Goal: Check status: Verify the current state of an ongoing process or item

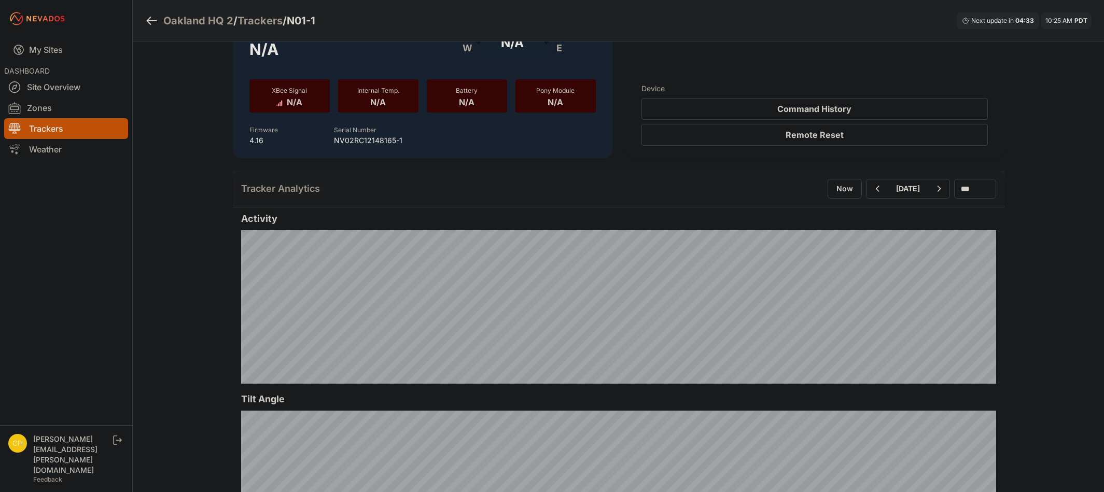
scroll to position [104, 0]
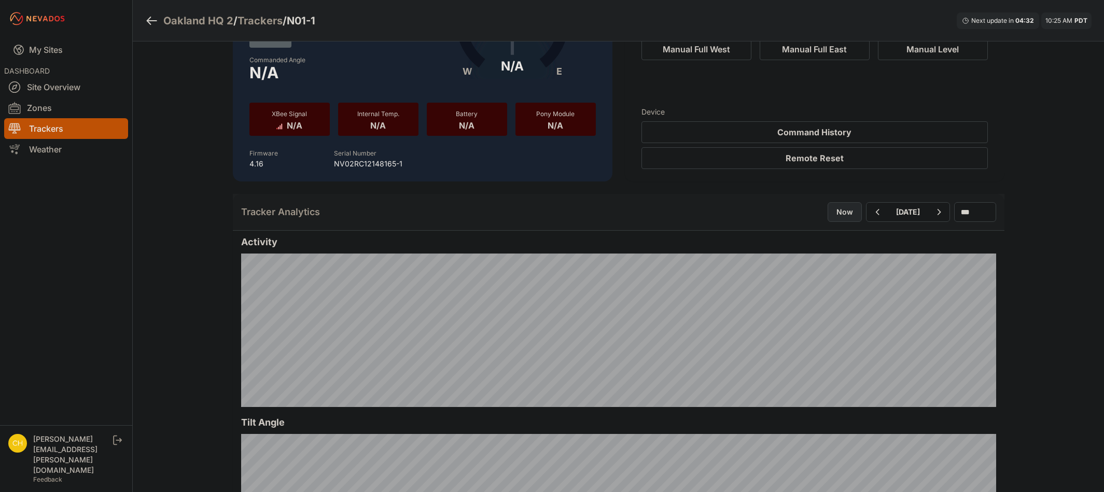
click at [828, 219] on button "Now" at bounding box center [845, 212] width 34 height 20
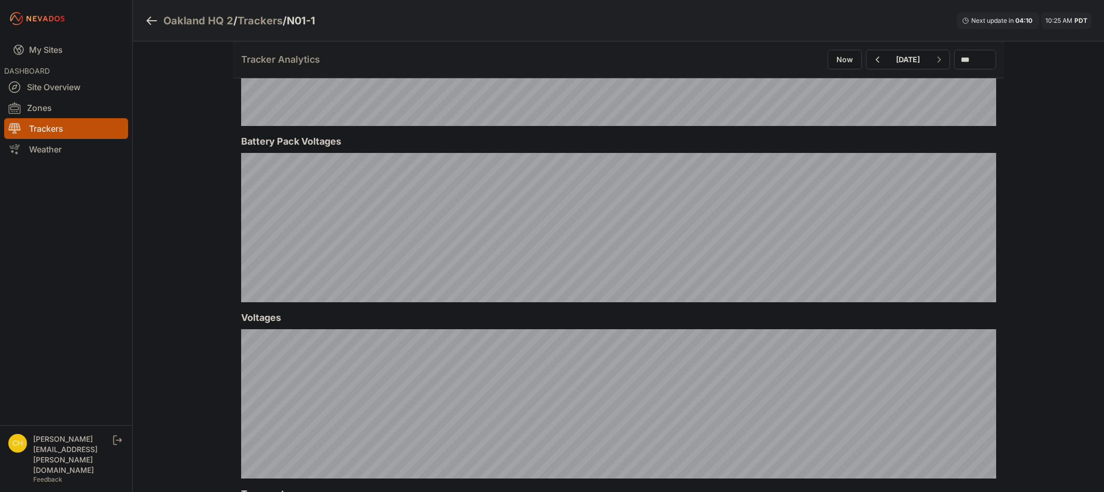
scroll to position [926, 0]
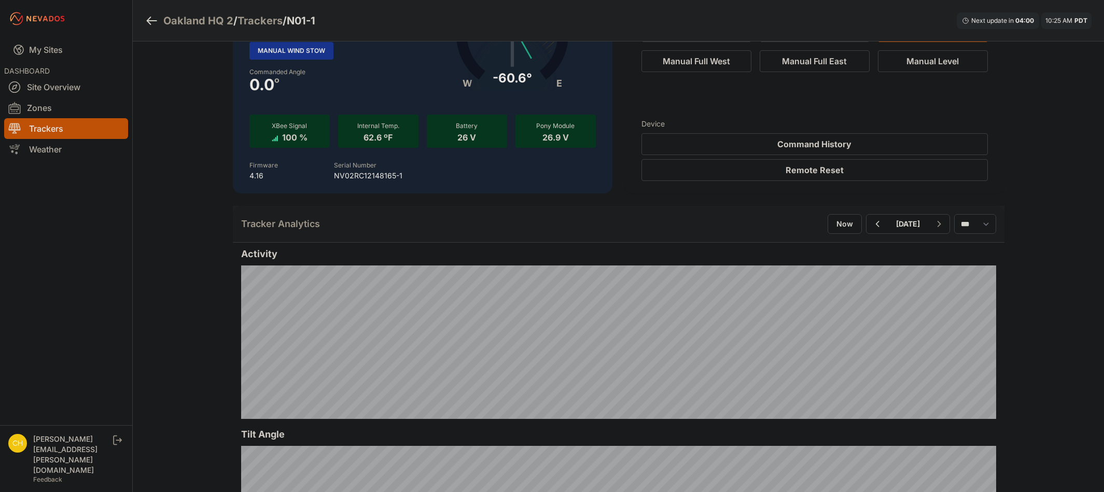
scroll to position [104, 0]
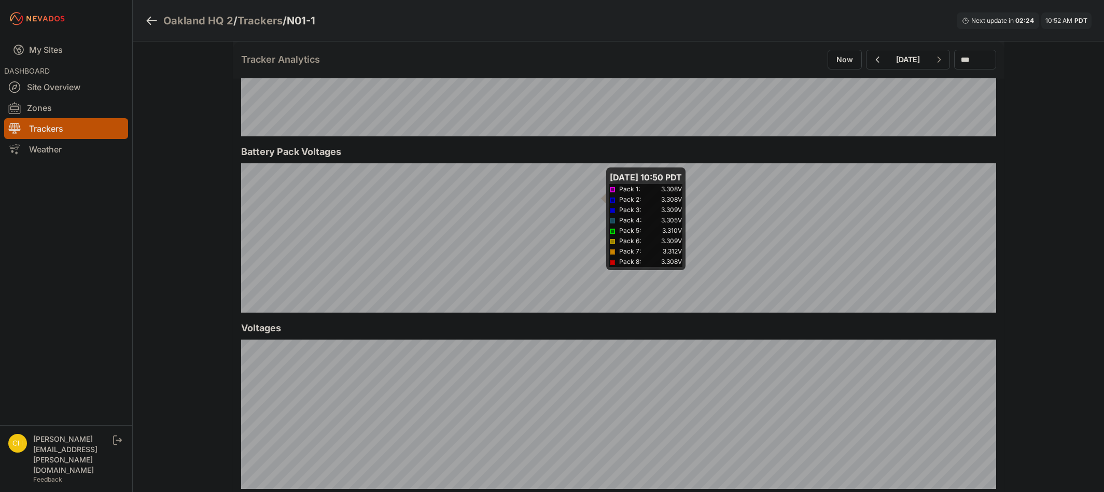
scroll to position [933, 0]
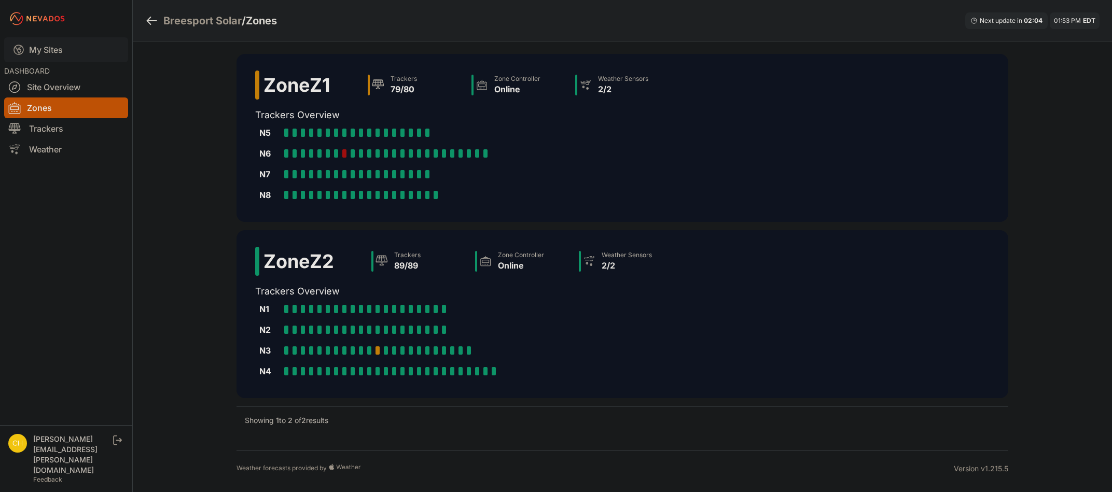
click at [30, 52] on link "My Sites" at bounding box center [66, 49] width 124 height 25
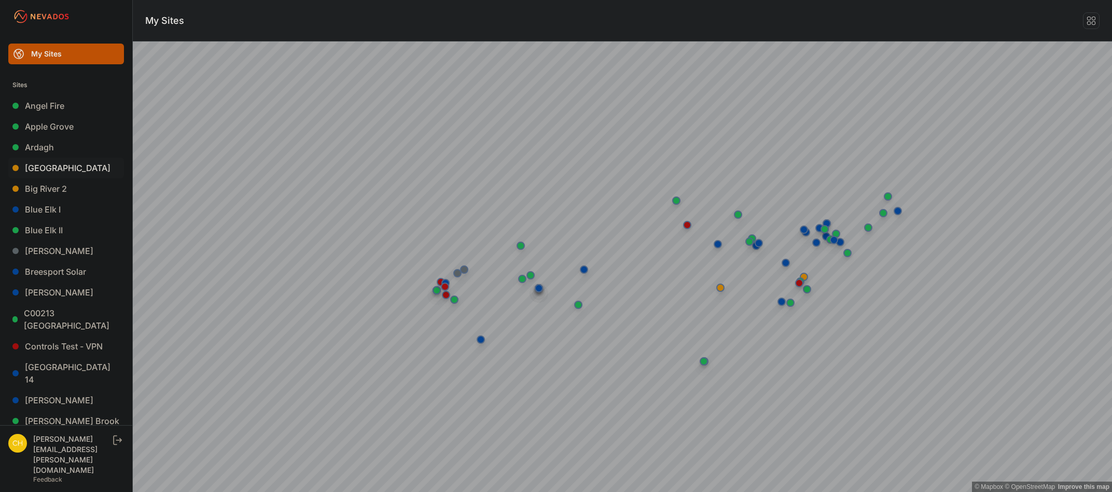
click at [55, 170] on link "Bartonsville" at bounding box center [66, 168] width 116 height 21
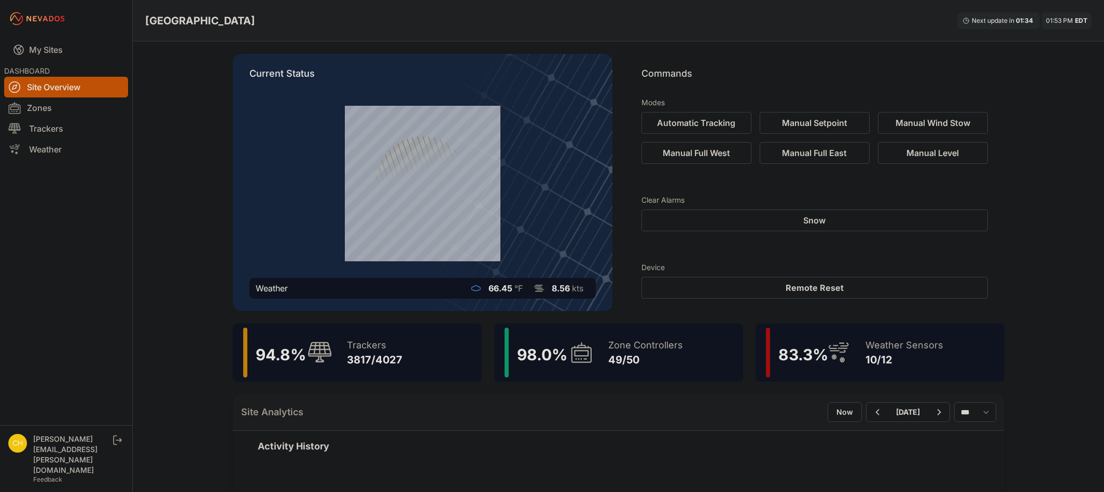
click at [678, 367] on div "Zone Controllers 49/50" at bounding box center [640, 353] width 85 height 50
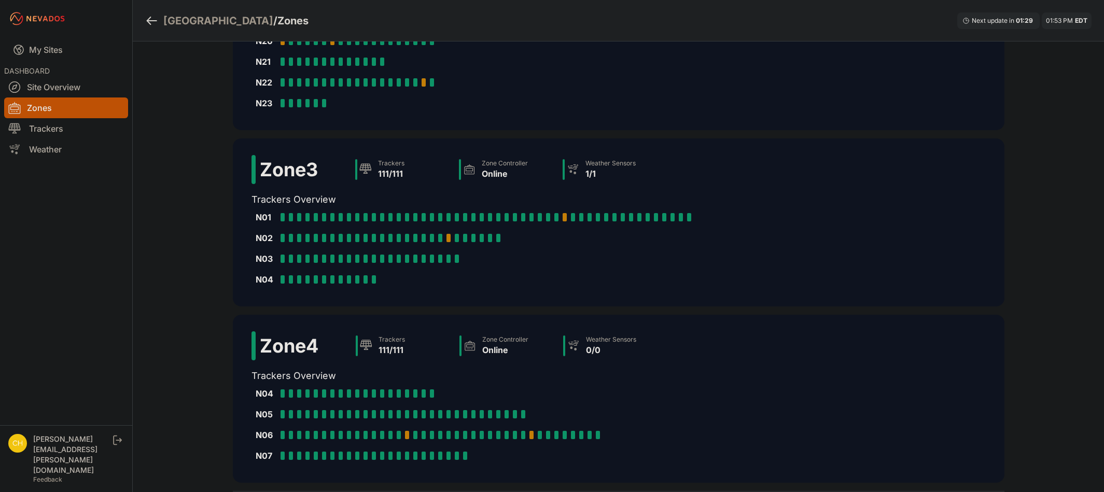
scroll to position [438, 0]
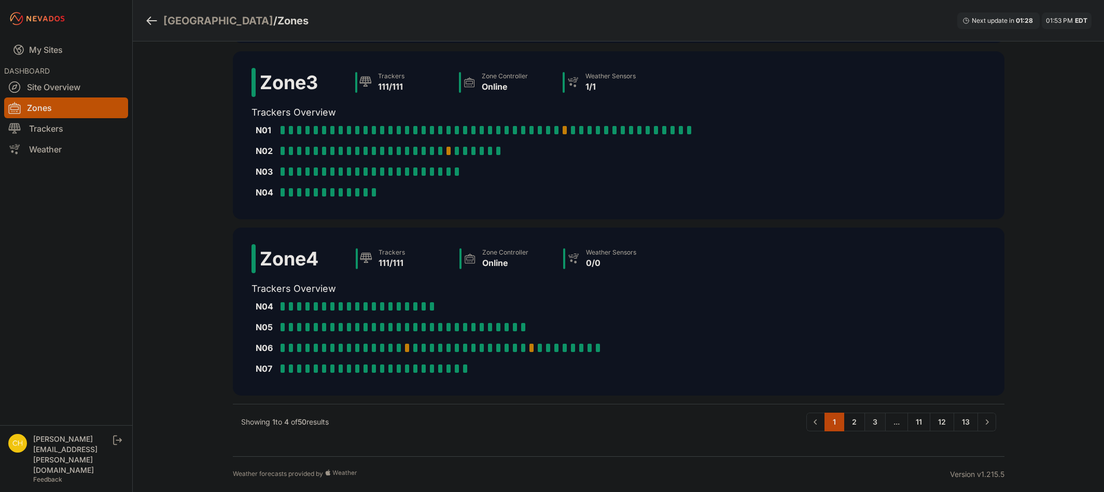
click at [873, 422] on link "3" at bounding box center [874, 422] width 21 height 19
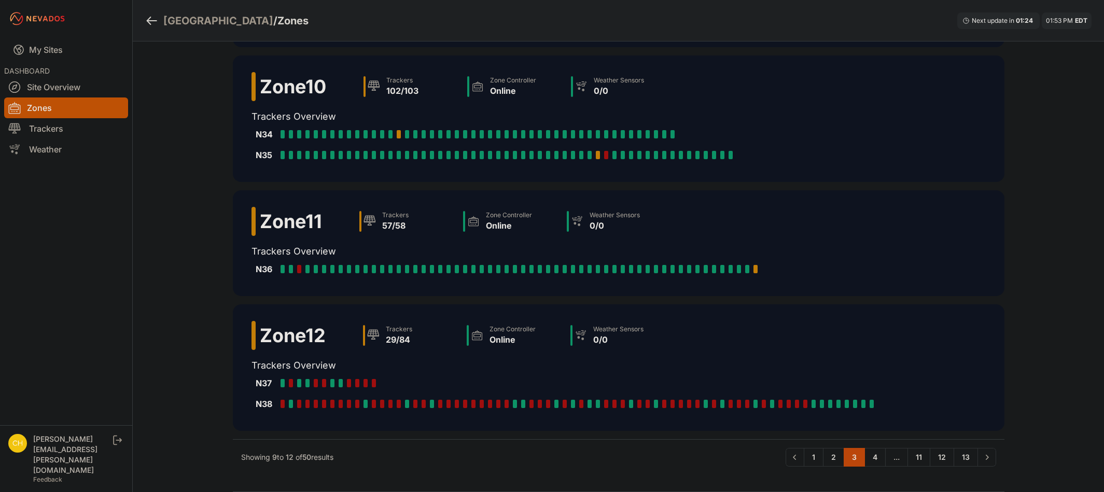
scroll to position [189, 0]
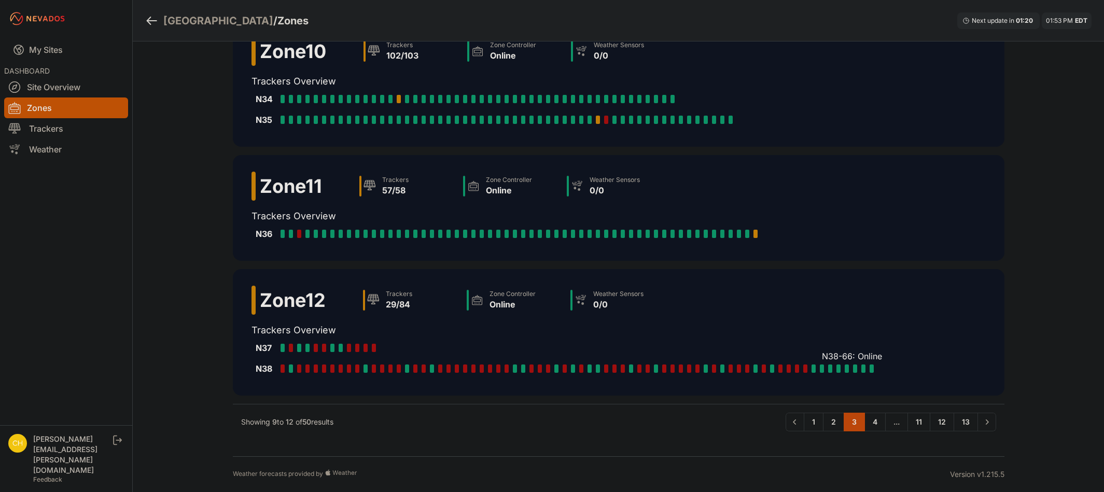
click at [827, 370] on div "N38-66: Online" at bounding box center [824, 369] width 8 height 8
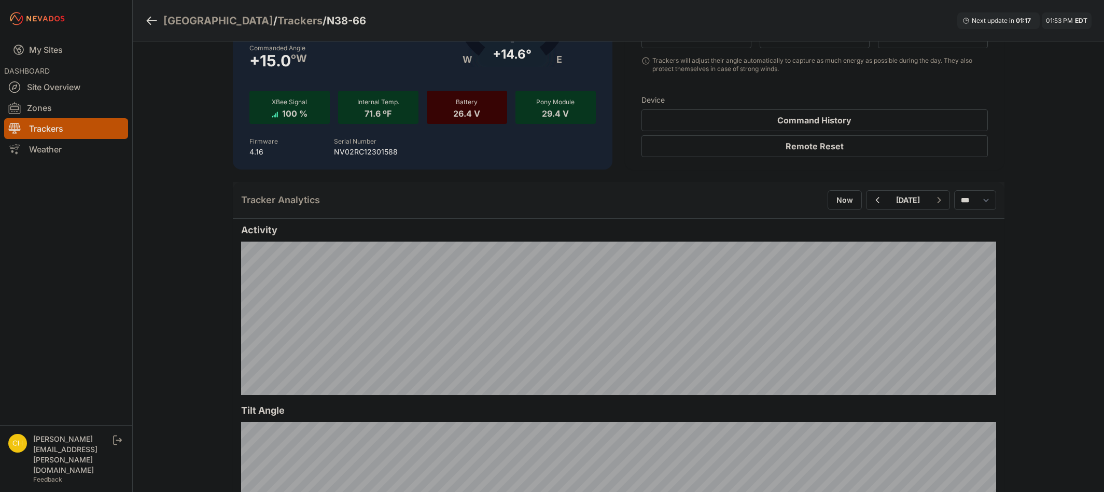
scroll to position [207, 0]
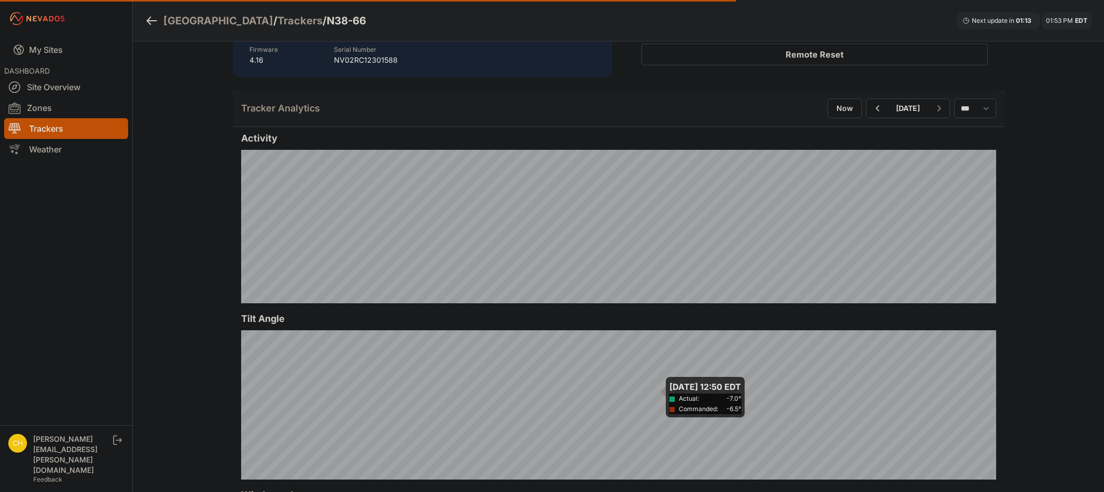
scroll to position [189, 0]
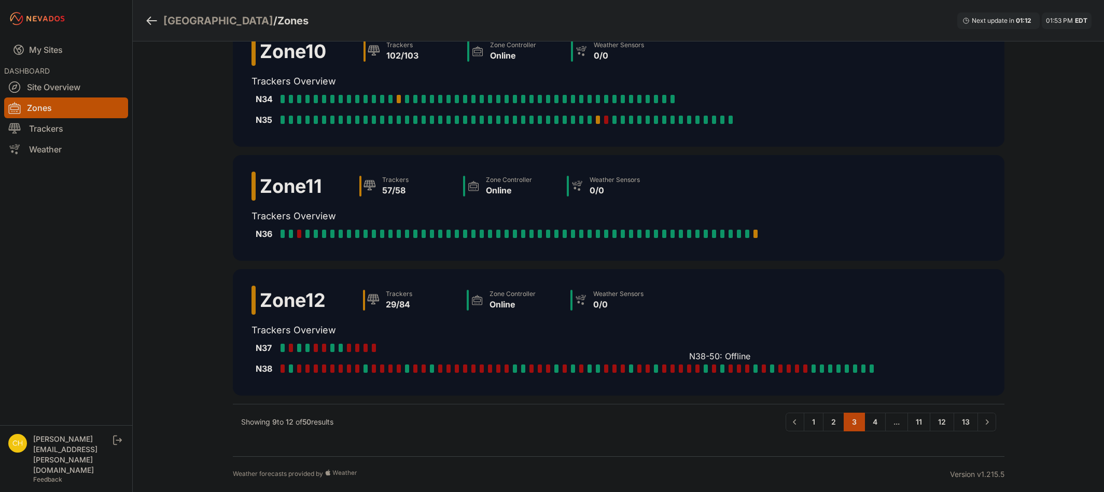
click at [687, 368] on div at bounding box center [689, 369] width 4 height 8
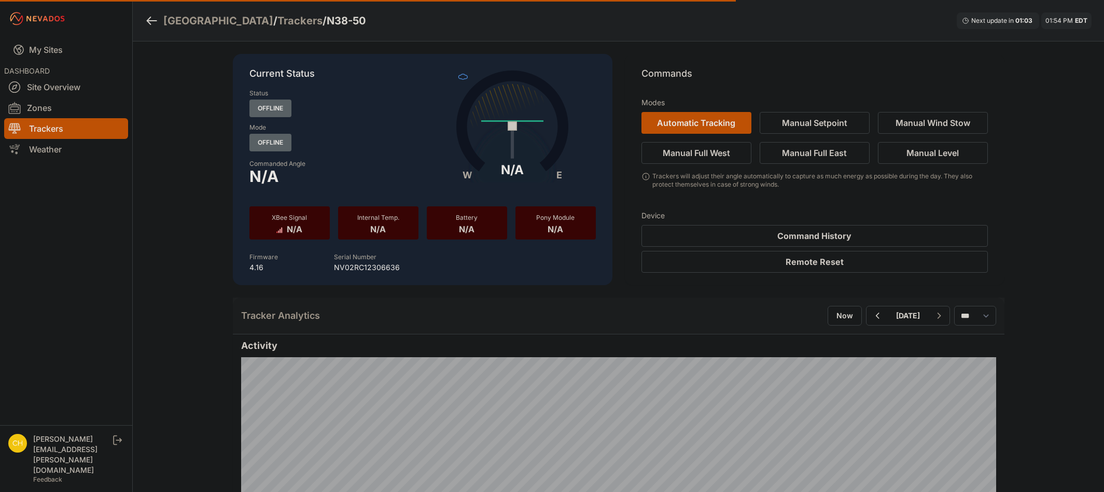
scroll to position [189, 0]
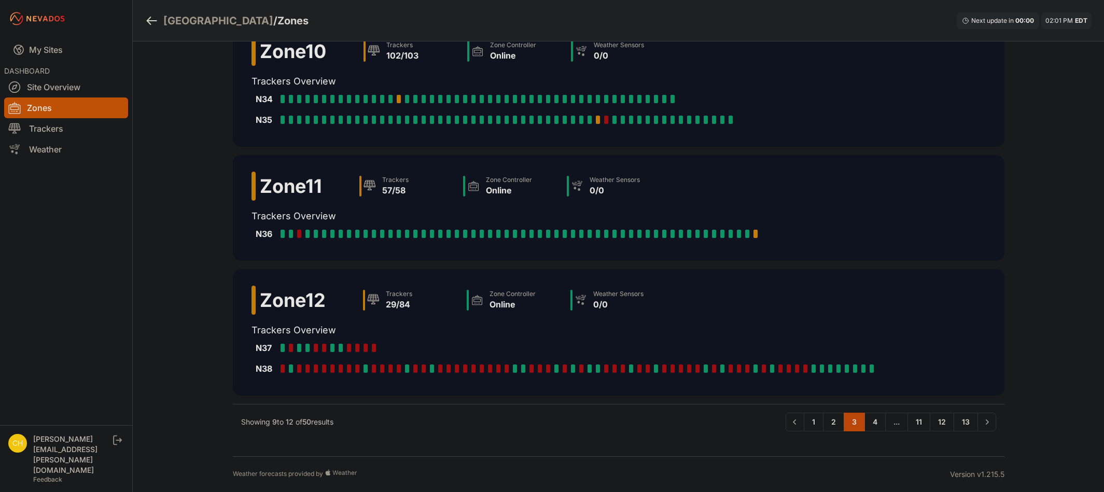
click at [675, 408] on div "Showing 9 to 12 of 50 results Previous 1 2 3 4 ... 11 12 13 Next" at bounding box center [619, 422] width 772 height 36
click at [57, 124] on link "Trackers" at bounding box center [66, 128] width 124 height 21
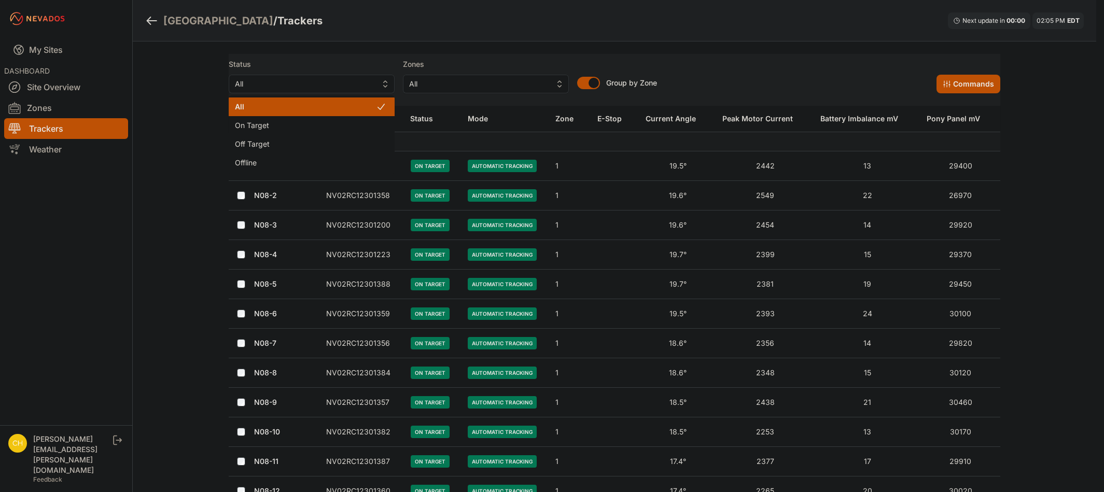
click at [316, 92] on button "All" at bounding box center [312, 84] width 166 height 19
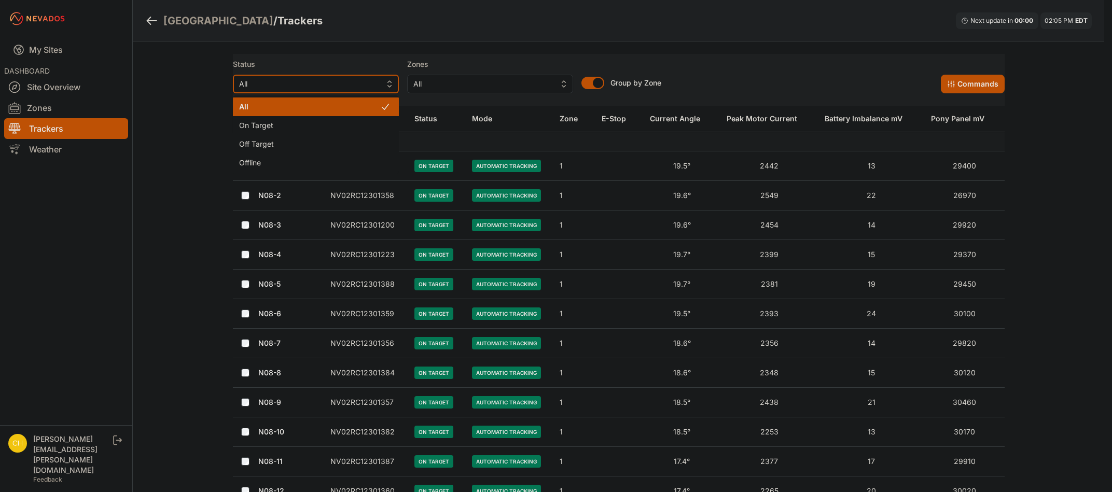
click at [319, 88] on span "All" at bounding box center [308, 84] width 139 height 12
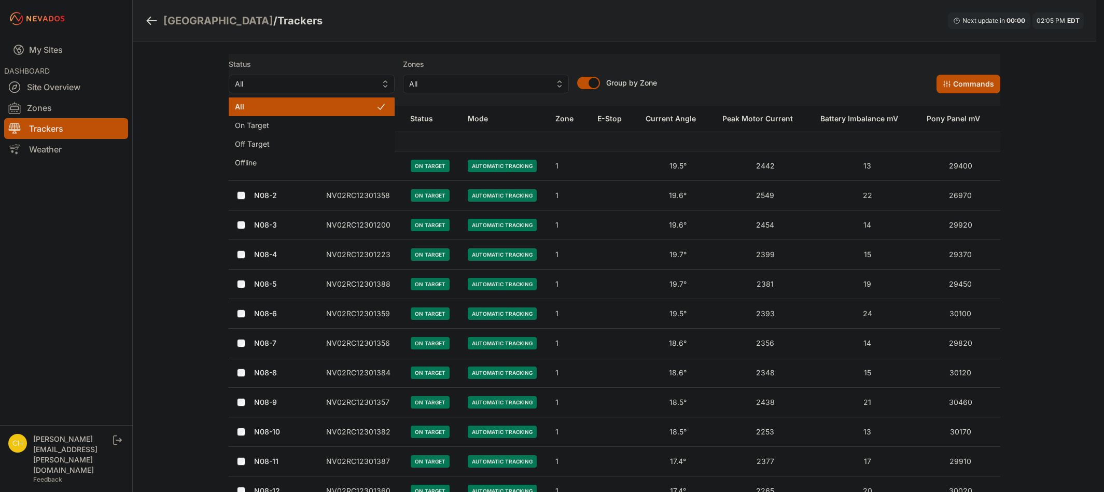
click at [319, 88] on span "All" at bounding box center [304, 84] width 139 height 12
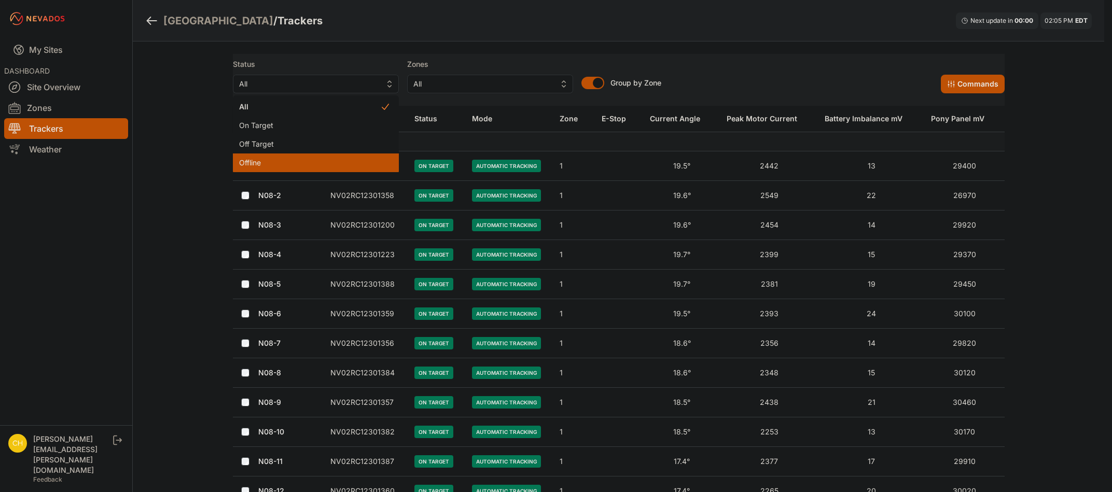
click at [291, 160] on span "Offline" at bounding box center [309, 163] width 141 height 10
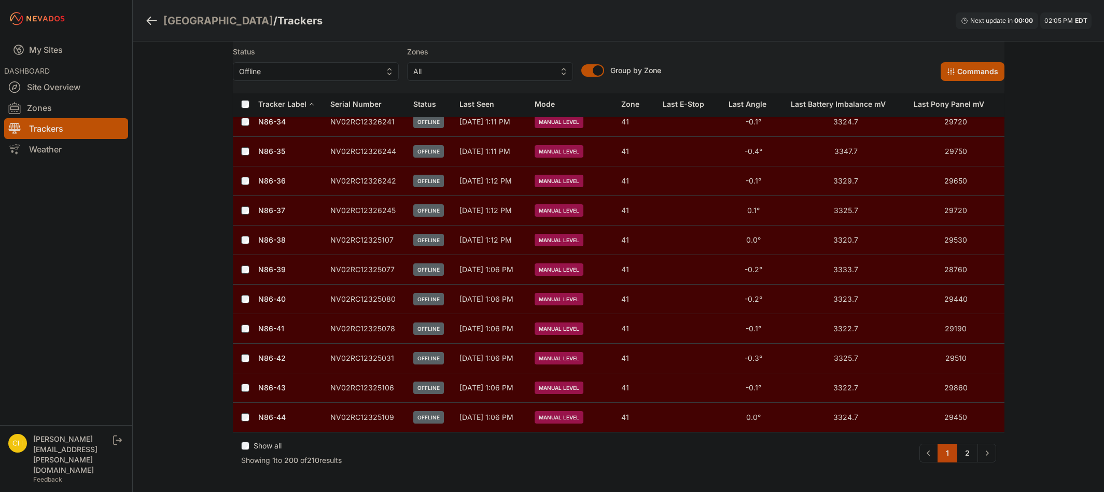
scroll to position [6016, 0]
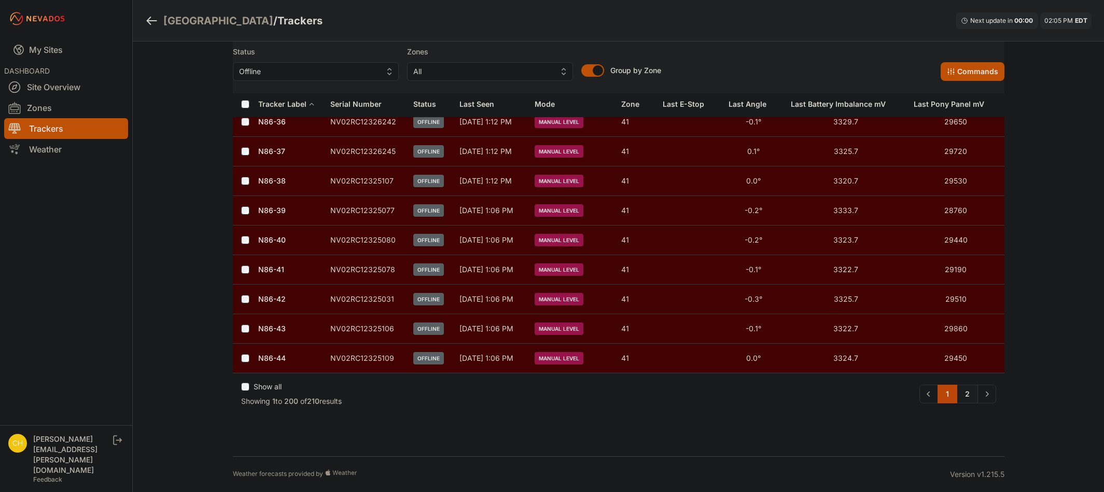
click at [971, 390] on link "2" at bounding box center [967, 394] width 21 height 19
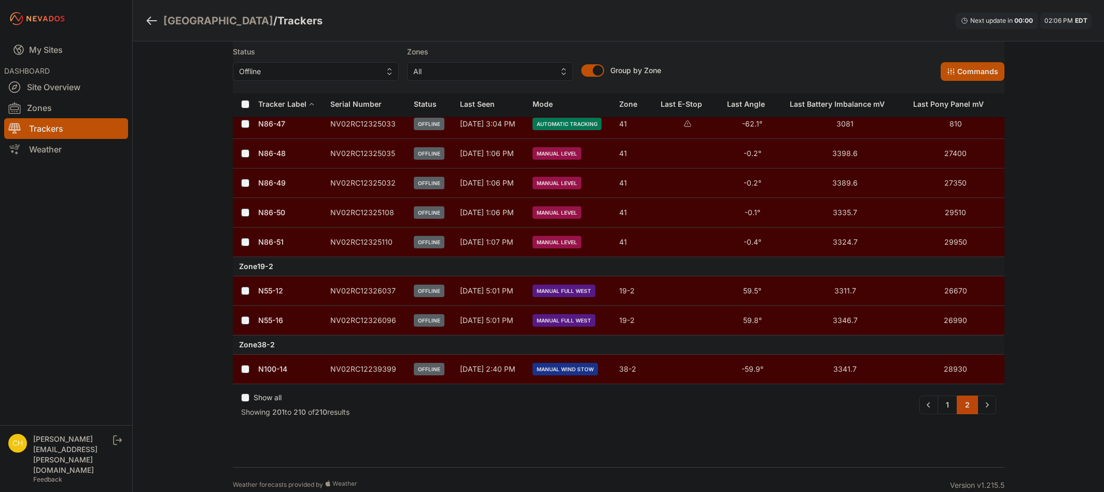
scroll to position [104, 0]
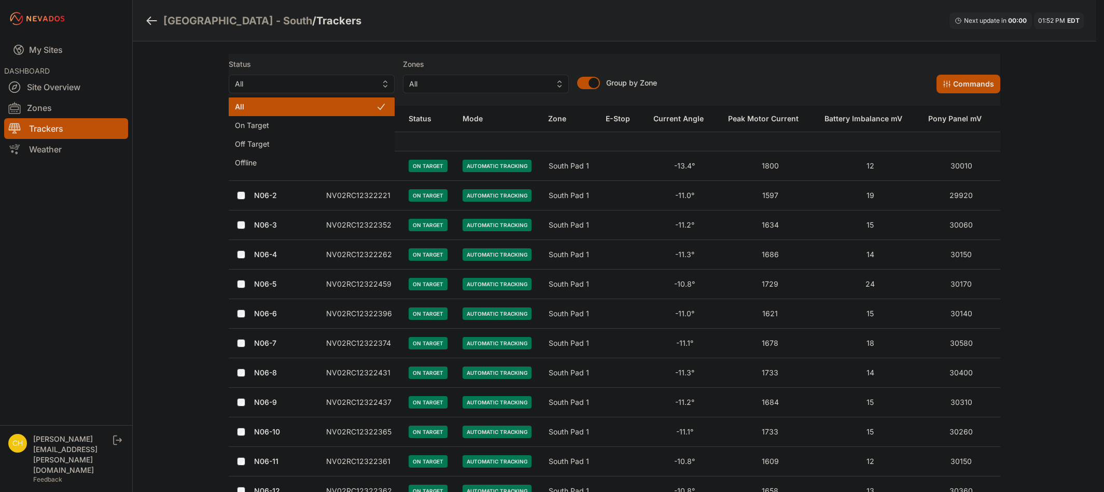
click at [328, 87] on span "All" at bounding box center [304, 84] width 139 height 12
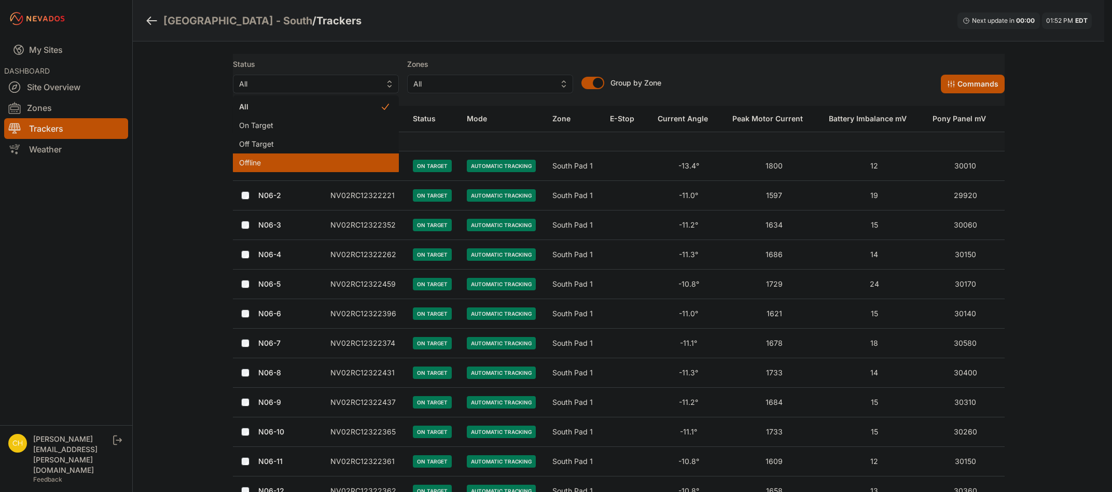
click at [272, 159] on span "Offline" at bounding box center [309, 163] width 141 height 10
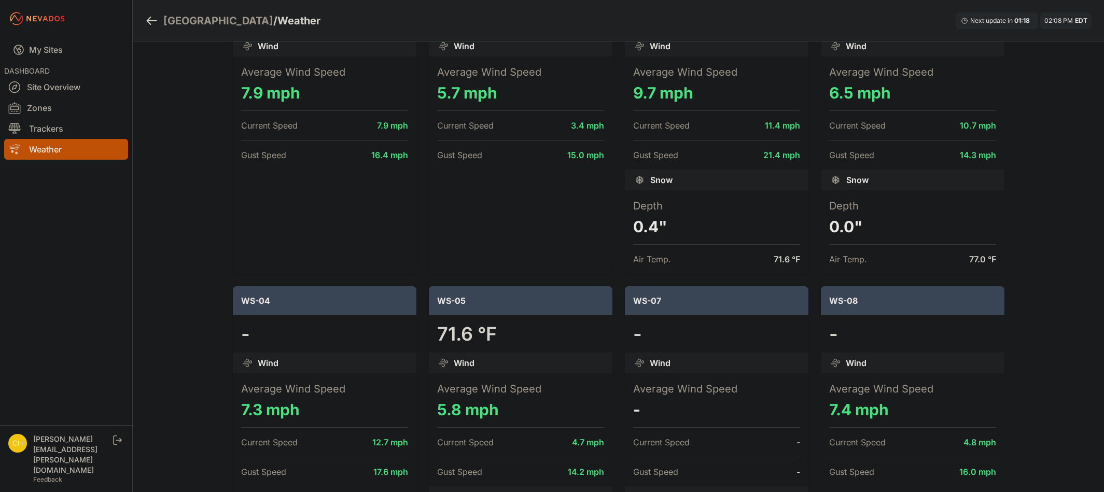
scroll to position [207, 0]
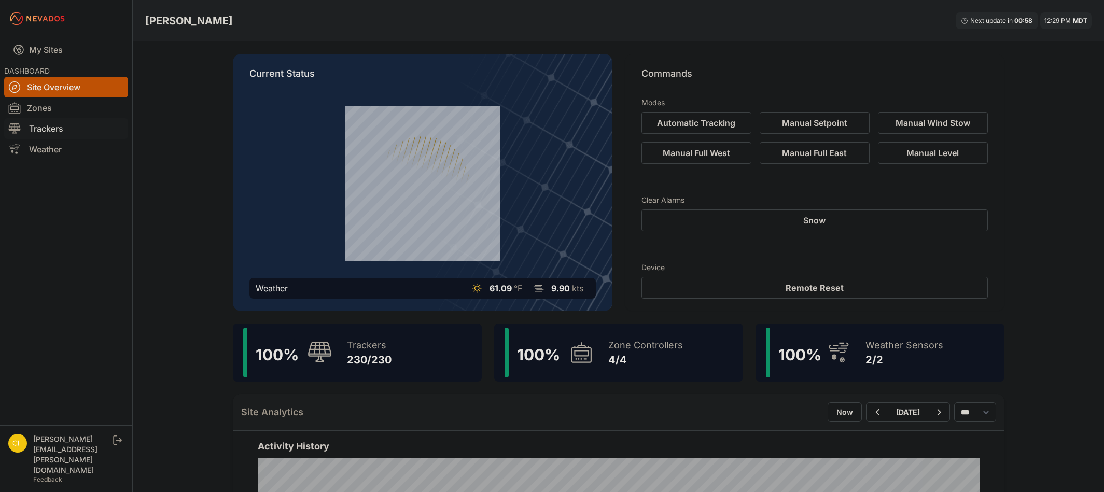
click at [46, 129] on link "Trackers" at bounding box center [66, 128] width 124 height 21
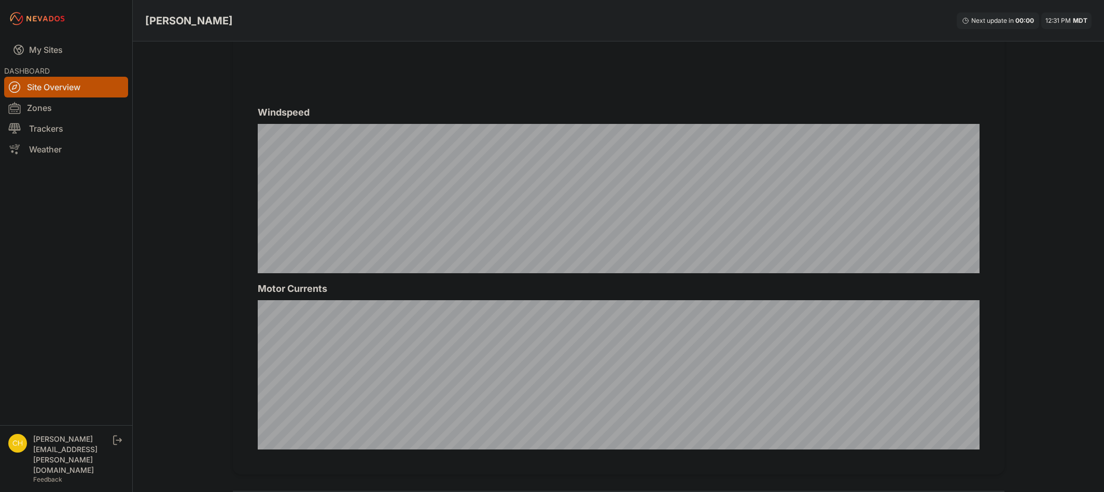
scroll to position [655, 0]
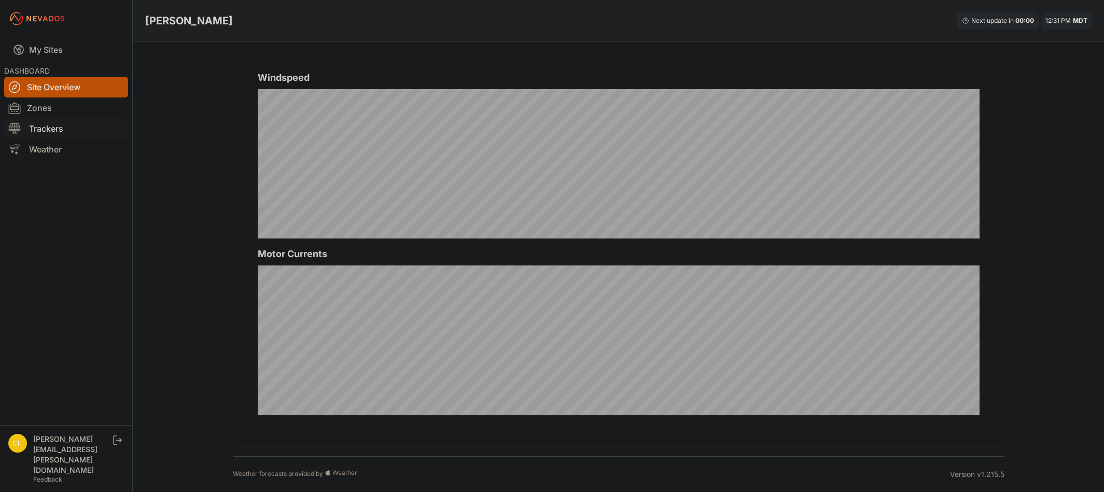
click at [41, 131] on link "Trackers" at bounding box center [66, 128] width 124 height 21
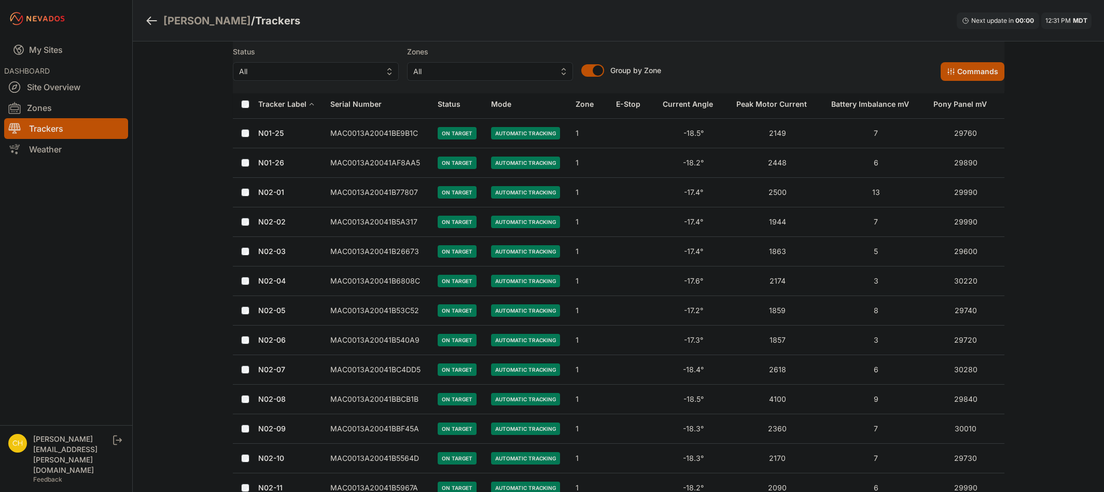
scroll to position [933, 0]
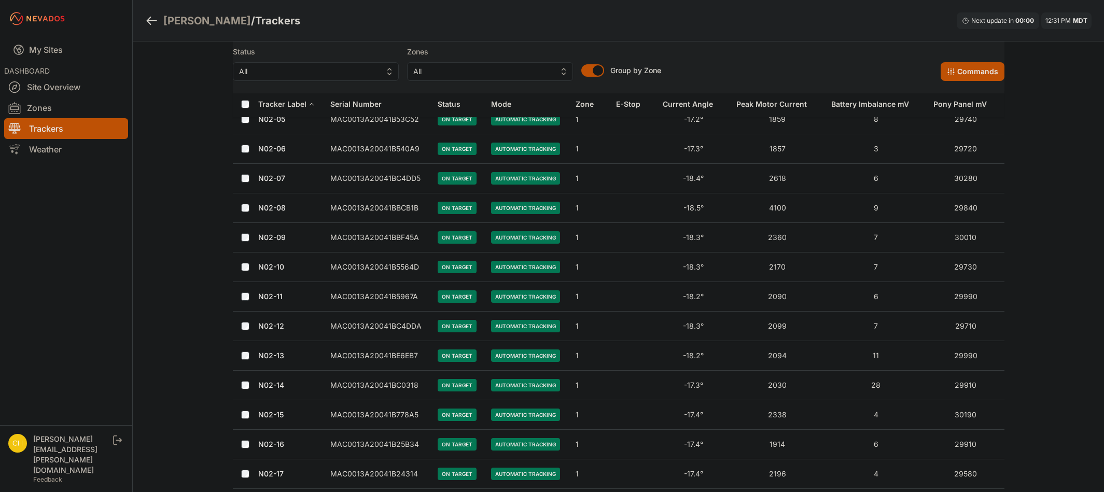
click at [280, 208] on link "N02-08" at bounding box center [271, 207] width 27 height 9
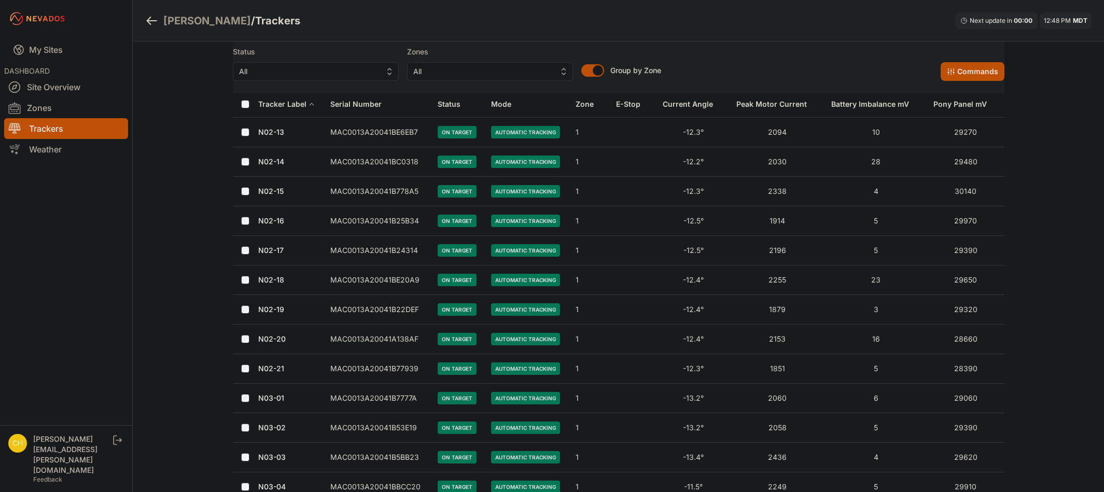
scroll to position [1341, 0]
